Goal: Check status

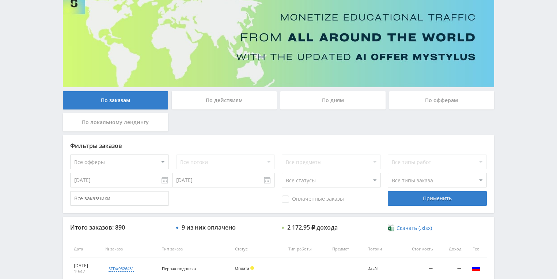
click at [241, 102] on div "По действиям" at bounding box center [224, 100] width 105 height 18
click at [0, 0] on input "По действиям" at bounding box center [0, 0] width 0 height 0
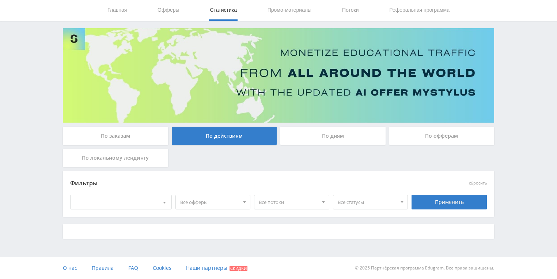
scroll to position [23, 0]
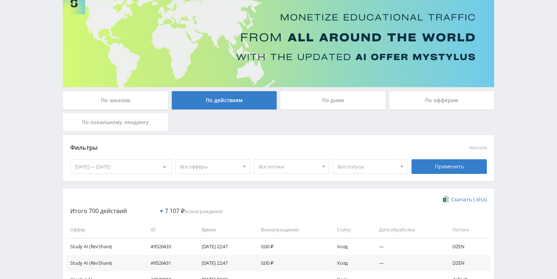
click at [330, 98] on div "По дням" at bounding box center [332, 100] width 105 height 18
click at [0, 0] on input "По дням" at bounding box center [0, 0] width 0 height 0
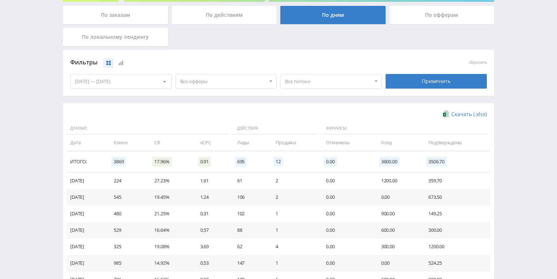
scroll to position [112, 0]
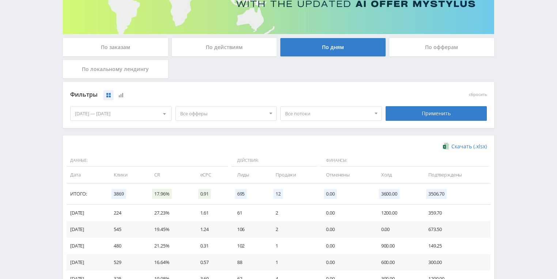
click at [137, 112] on div "[DATE] — [DATE]" at bounding box center [121, 113] width 101 height 14
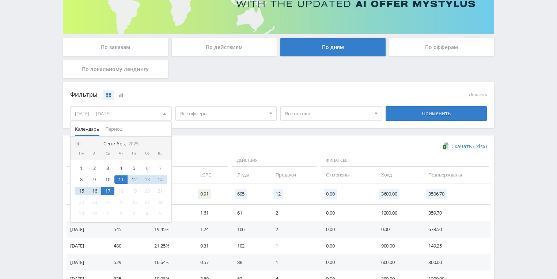
click at [78, 143] on span at bounding box center [77, 144] width 4 height 4
click at [135, 167] on div "1" at bounding box center [134, 168] width 13 height 8
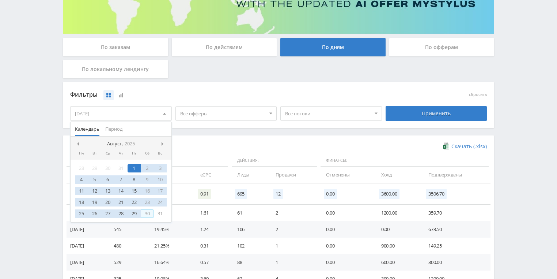
click at [146, 213] on div "30" at bounding box center [147, 213] width 13 height 8
click at [426, 114] on div "Применить" at bounding box center [437, 113] width 102 height 15
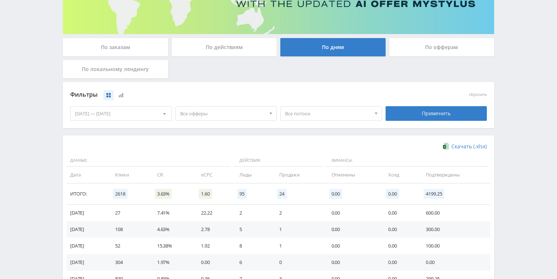
click at [165, 113] on span at bounding box center [164, 115] width 3 height 4
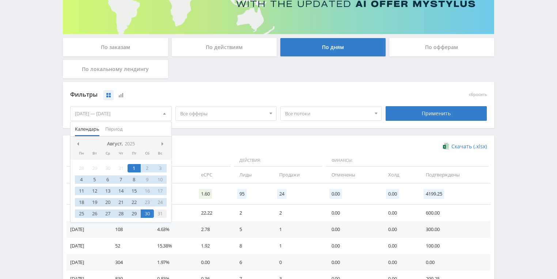
click at [157, 214] on div "31" at bounding box center [160, 213] width 13 height 8
click at [134, 169] on div "1" at bounding box center [134, 168] width 13 height 8
click at [418, 115] on div "Применить" at bounding box center [437, 113] width 102 height 15
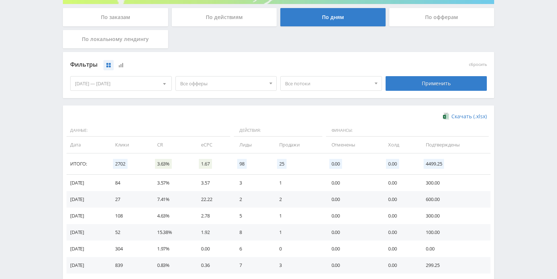
scroll to position [170, 0]
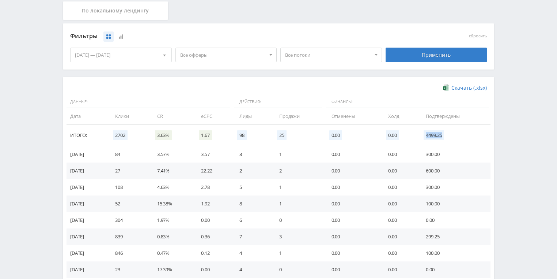
drag, startPoint x: 427, startPoint y: 132, endPoint x: 445, endPoint y: 132, distance: 17.5
click at [444, 132] on span "4499.25" at bounding box center [434, 135] width 20 height 10
copy span "4499.25"
click at [442, 141] on td "4499.25" at bounding box center [455, 135] width 72 height 21
